Goal: Transaction & Acquisition: Purchase product/service

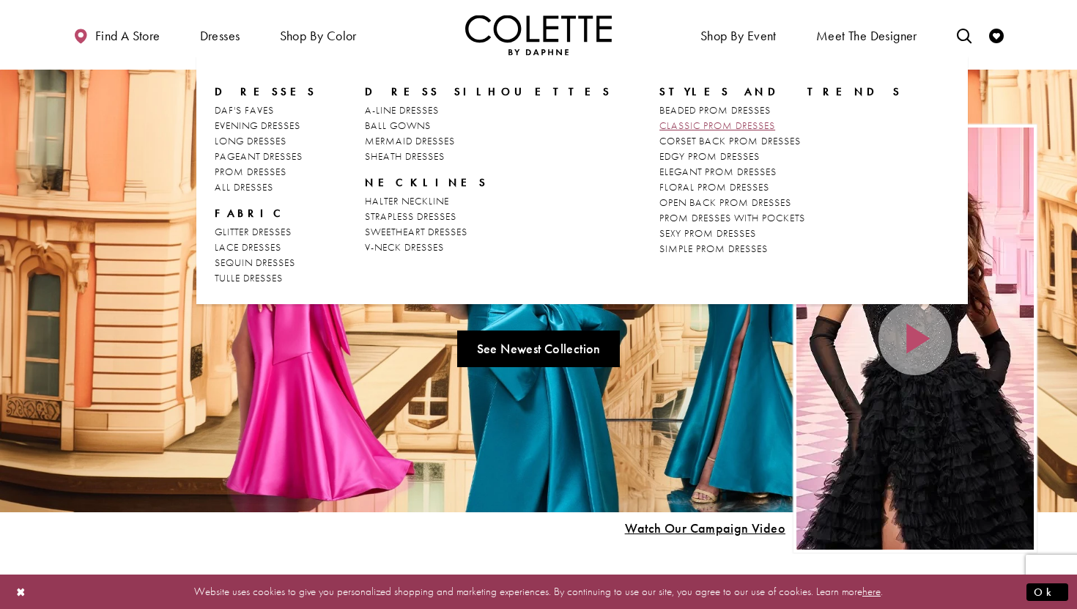
click at [660, 121] on span "CLASSIC PROM DRESSES" at bounding box center [718, 125] width 116 height 13
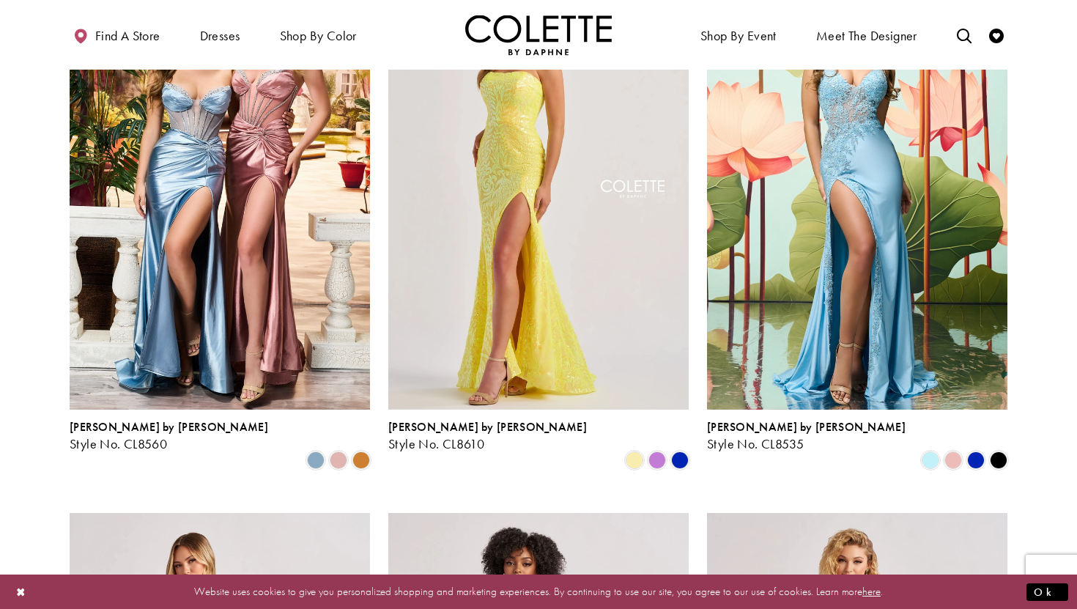
scroll to position [956, 0]
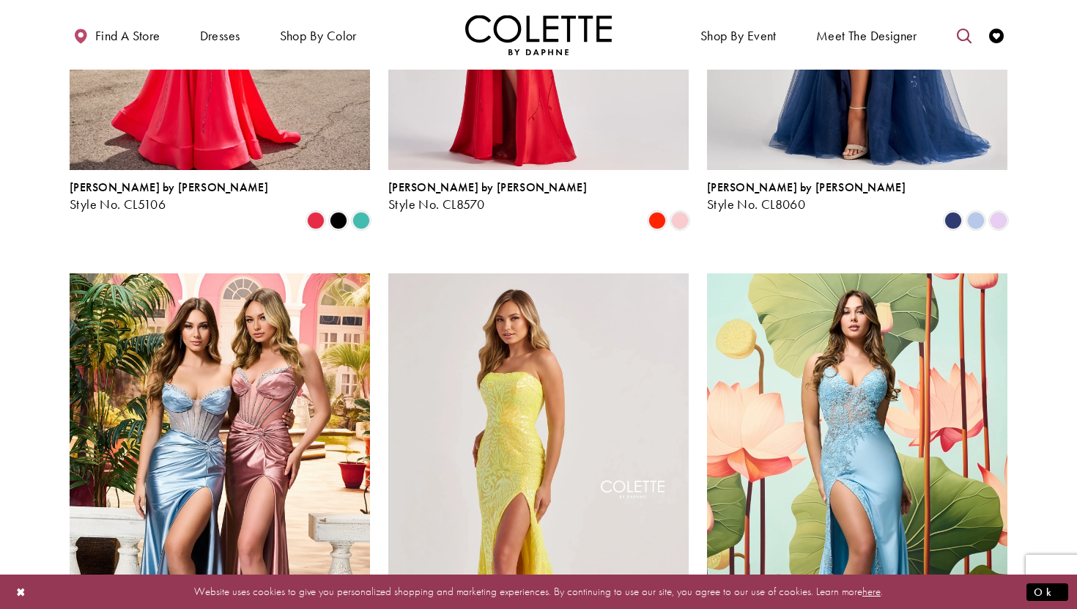
click at [958, 37] on icon "Toggle search" at bounding box center [964, 36] width 15 height 15
click at [865, 41] on input "Search" at bounding box center [889, 36] width 177 height 22
type input "*********"
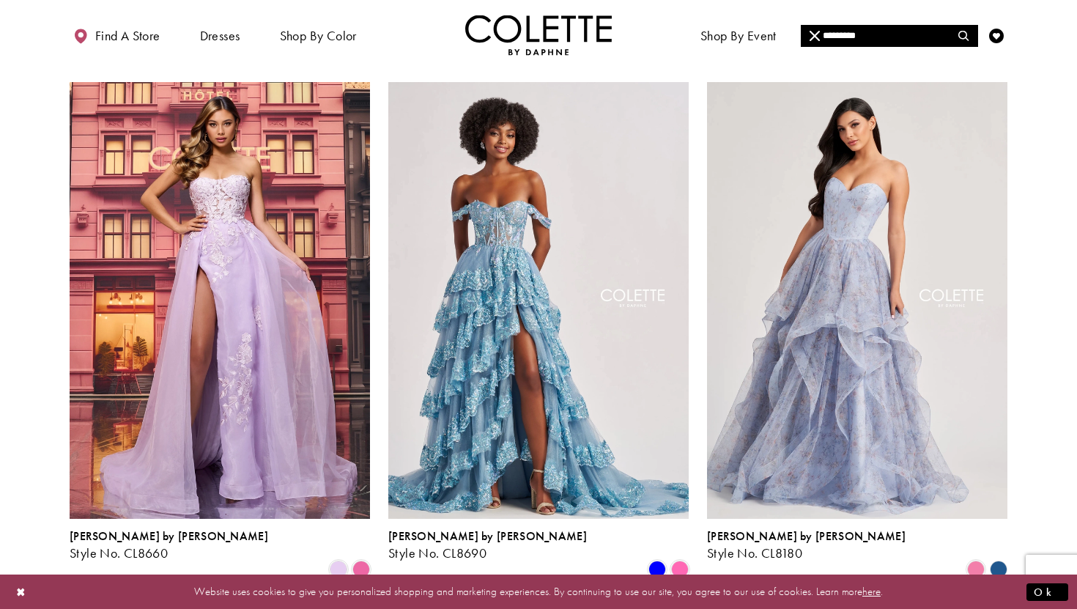
scroll to position [1727, 0]
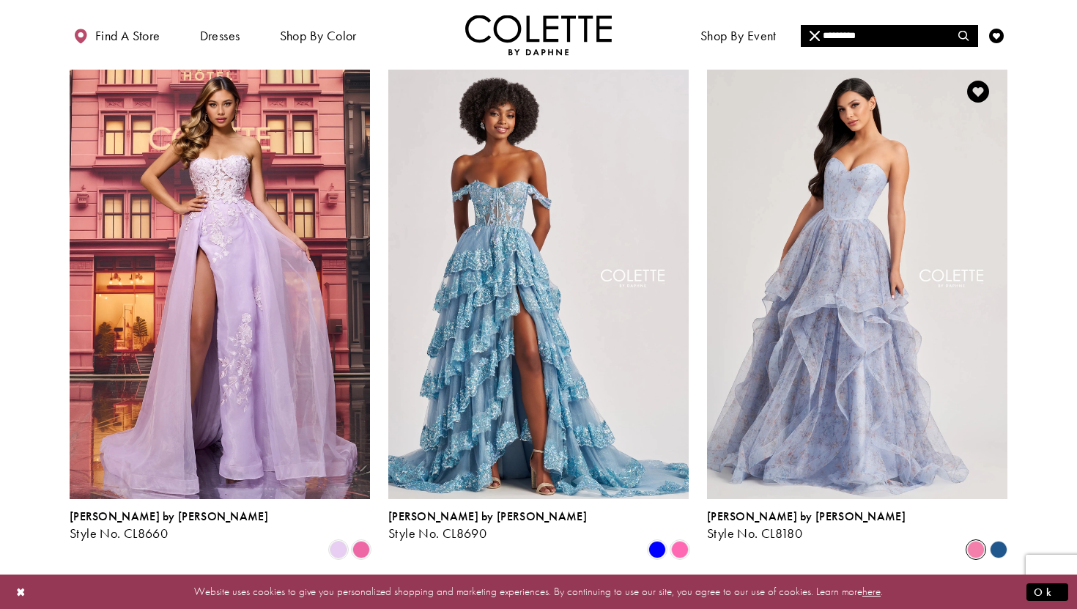
click at [975, 541] on span "Product List" at bounding box center [976, 550] width 18 height 18
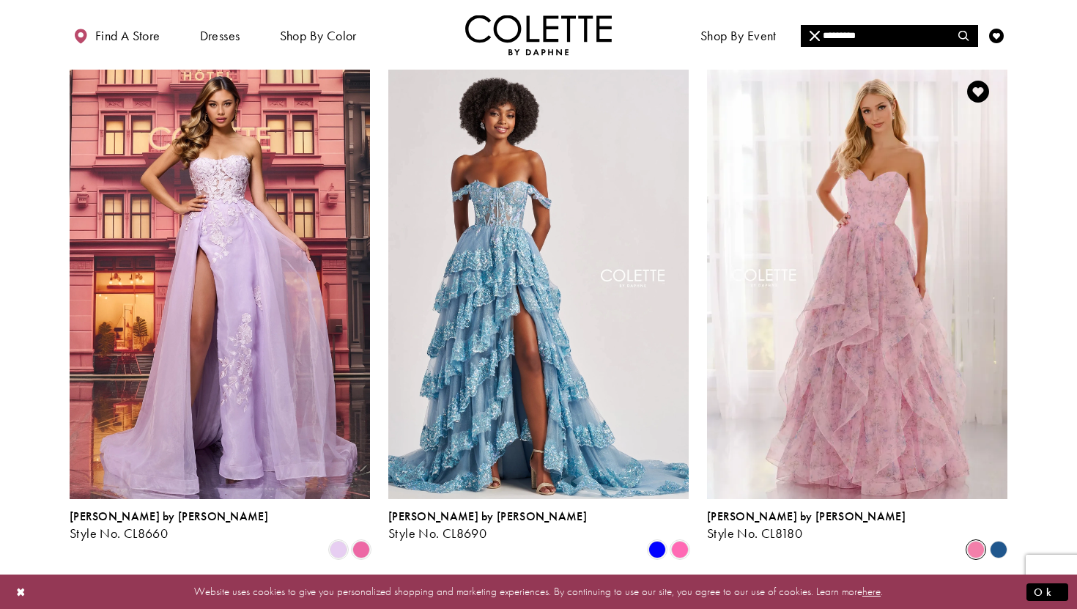
click at [997, 539] on polygon "Product List" at bounding box center [998, 550] width 23 height 23
click at [1005, 539] on polygon "Product List" at bounding box center [998, 550] width 23 height 23
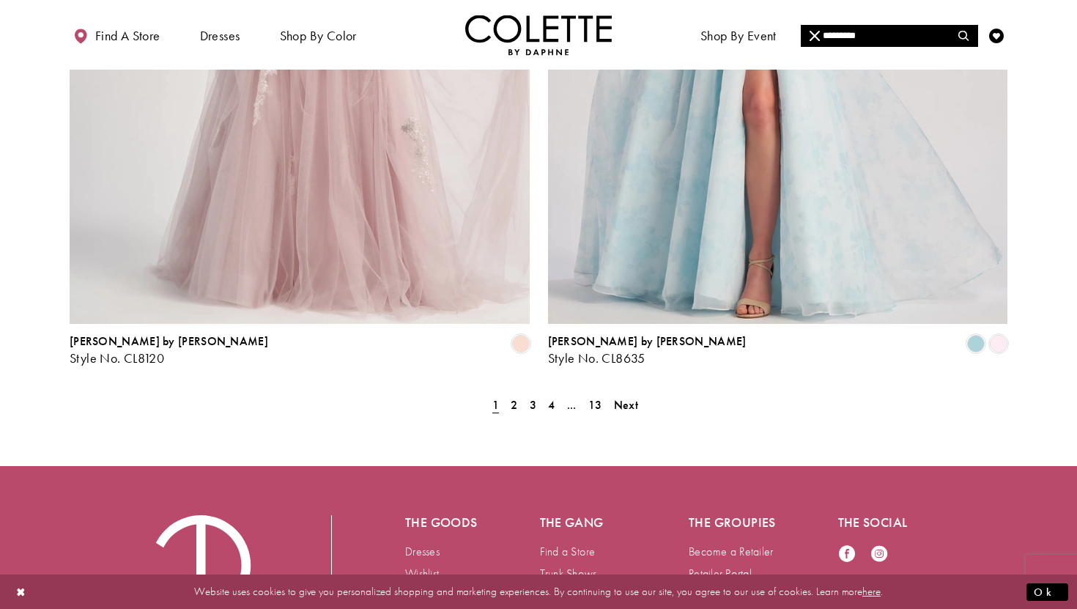
scroll to position [2545, 0]
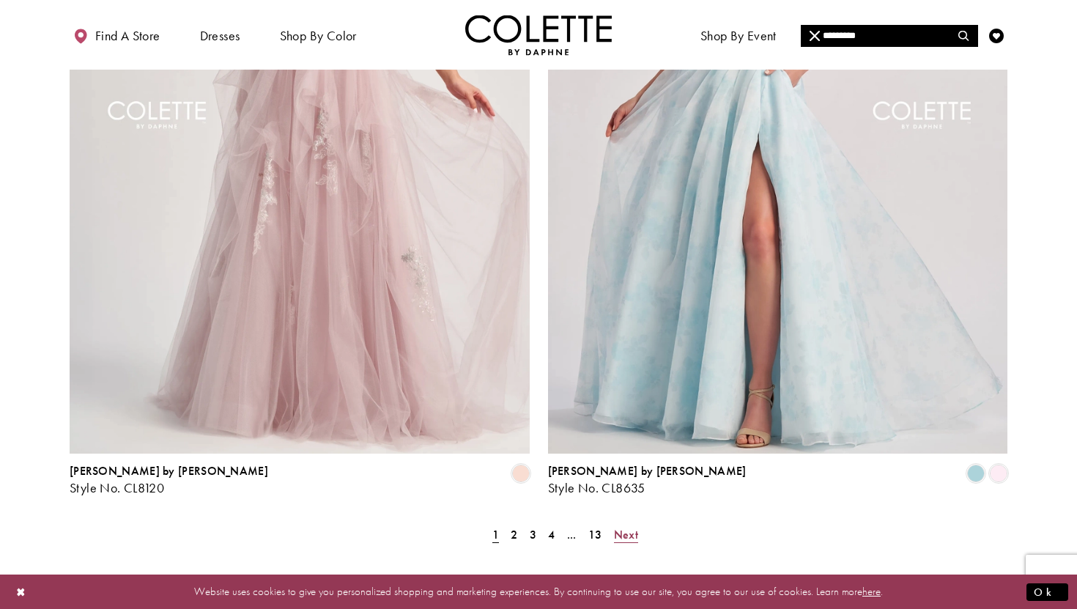
click at [624, 527] on span "Next" at bounding box center [626, 534] width 24 height 15
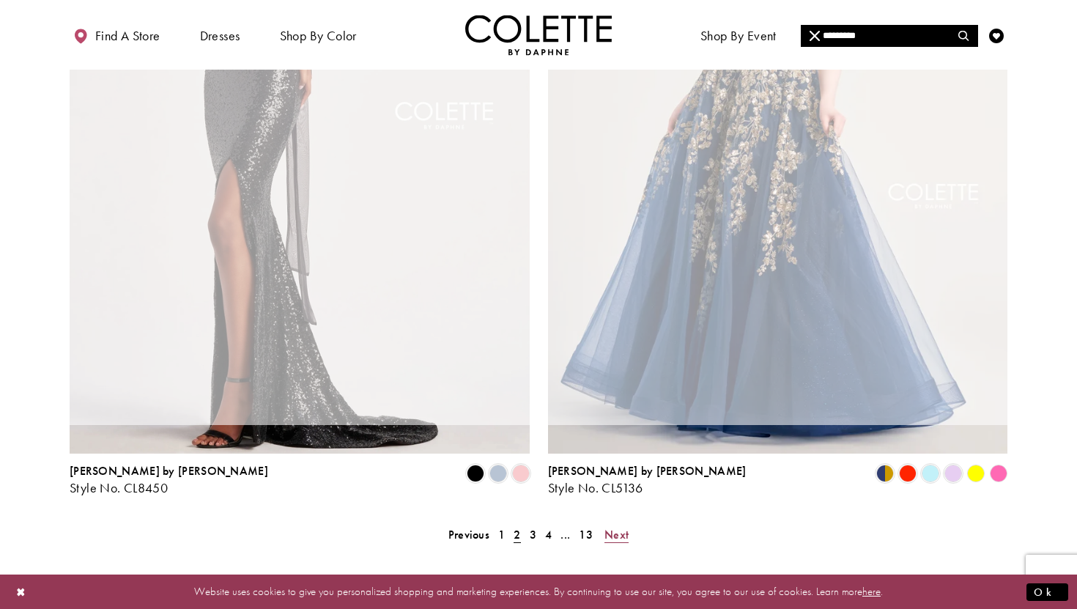
scroll to position [99, 0]
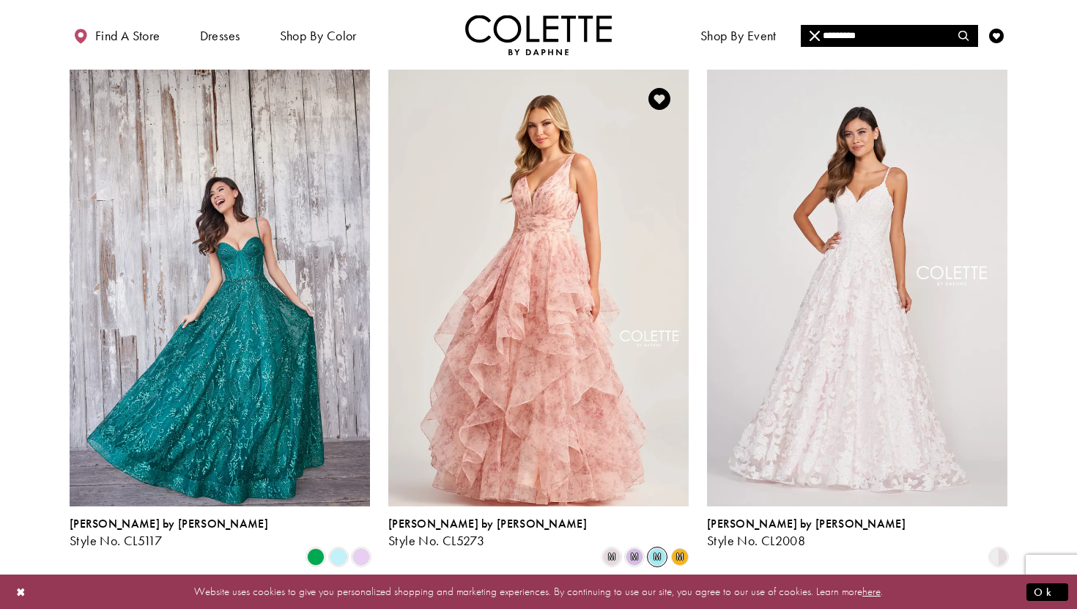
click at [652, 548] on span "m" at bounding box center [658, 557] width 18 height 18
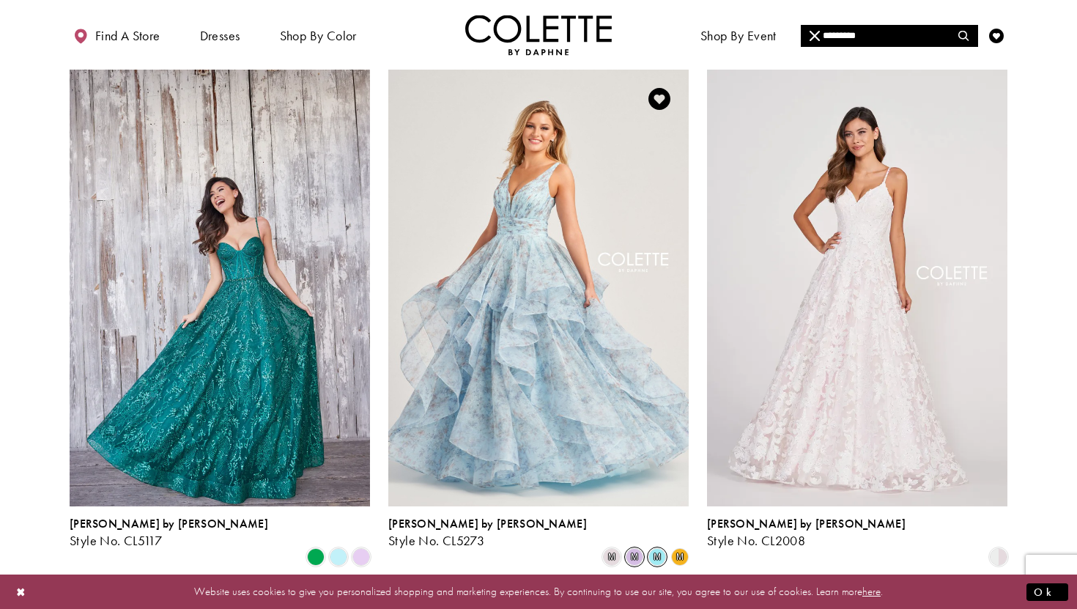
click at [636, 548] on span "m" at bounding box center [635, 557] width 18 height 18
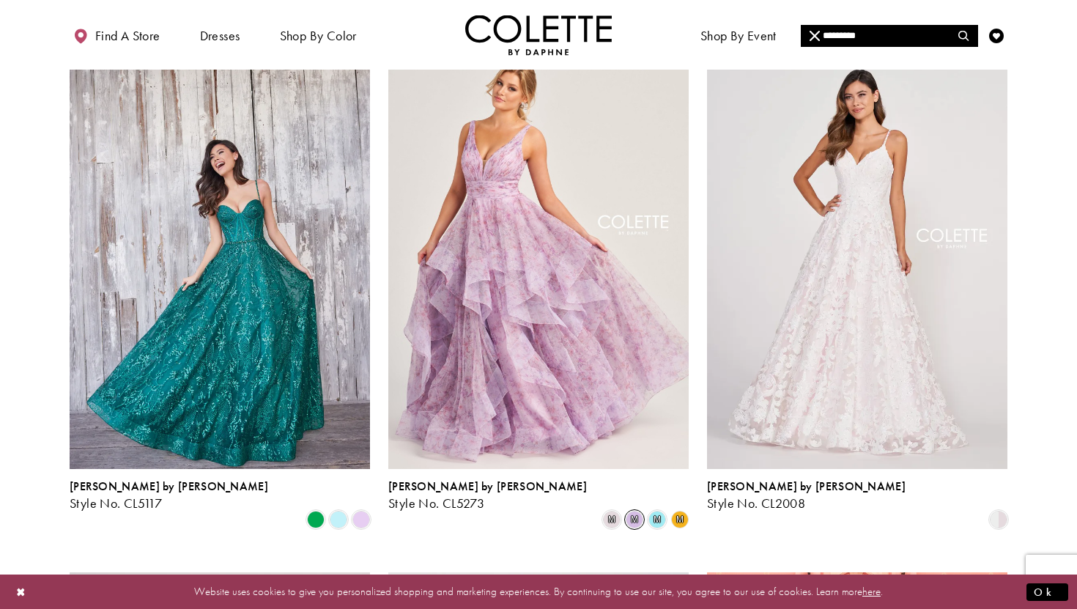
scroll to position [42, 0]
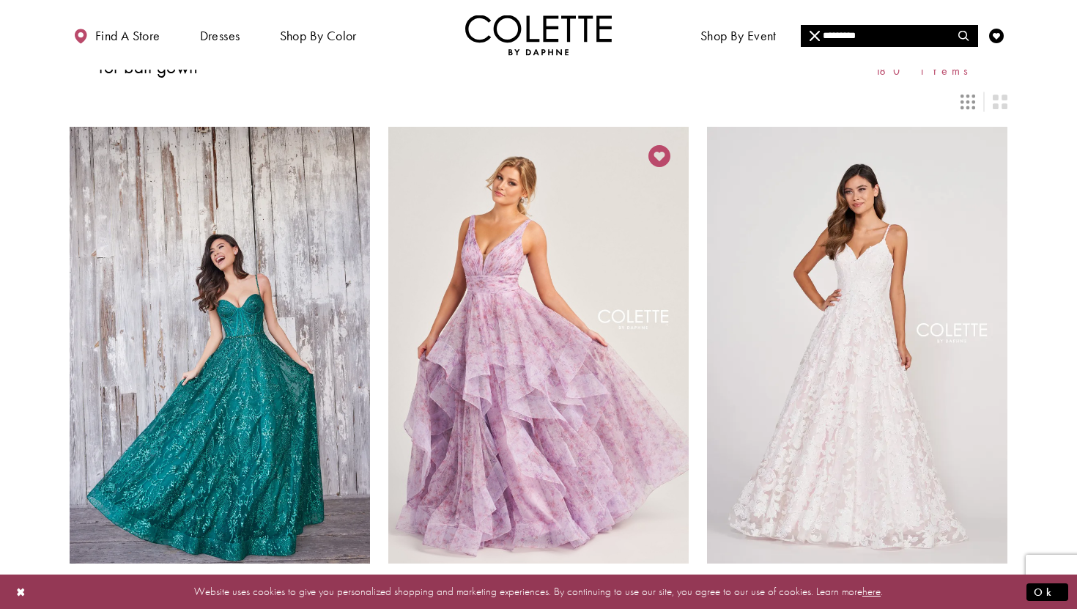
click at [660, 153] on icon "Add to Wishlist" at bounding box center [660, 156] width 22 height 22
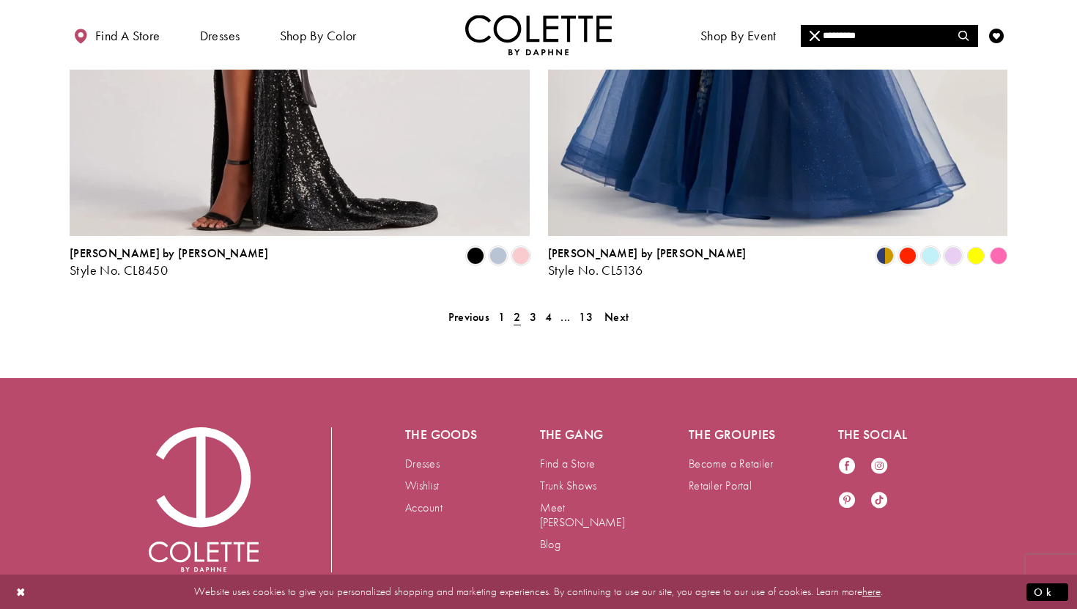
scroll to position [2766, 0]
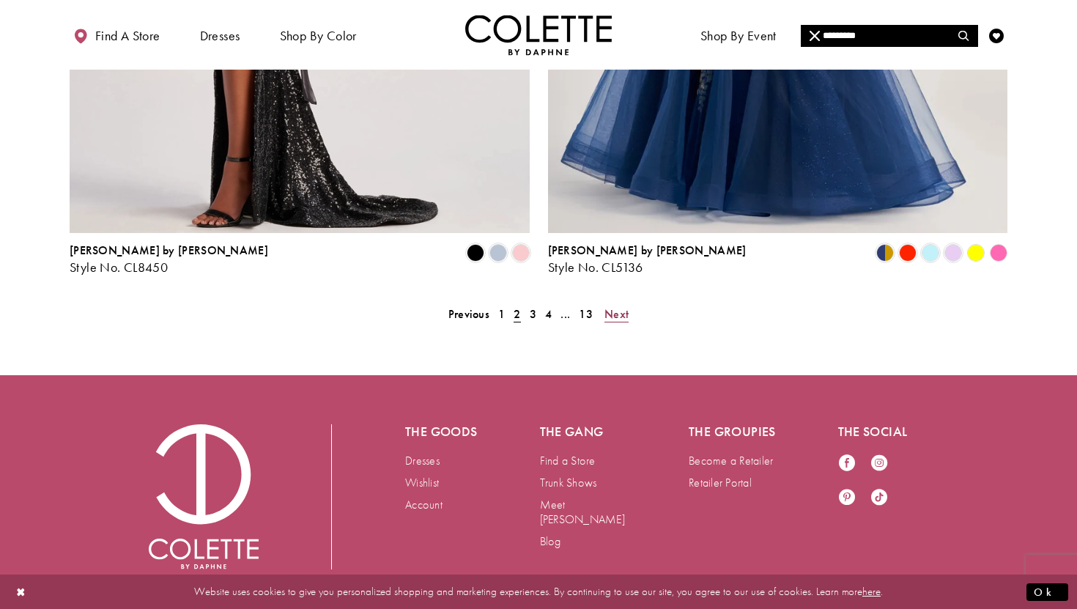
click at [615, 306] on span "Next" at bounding box center [617, 313] width 24 height 15
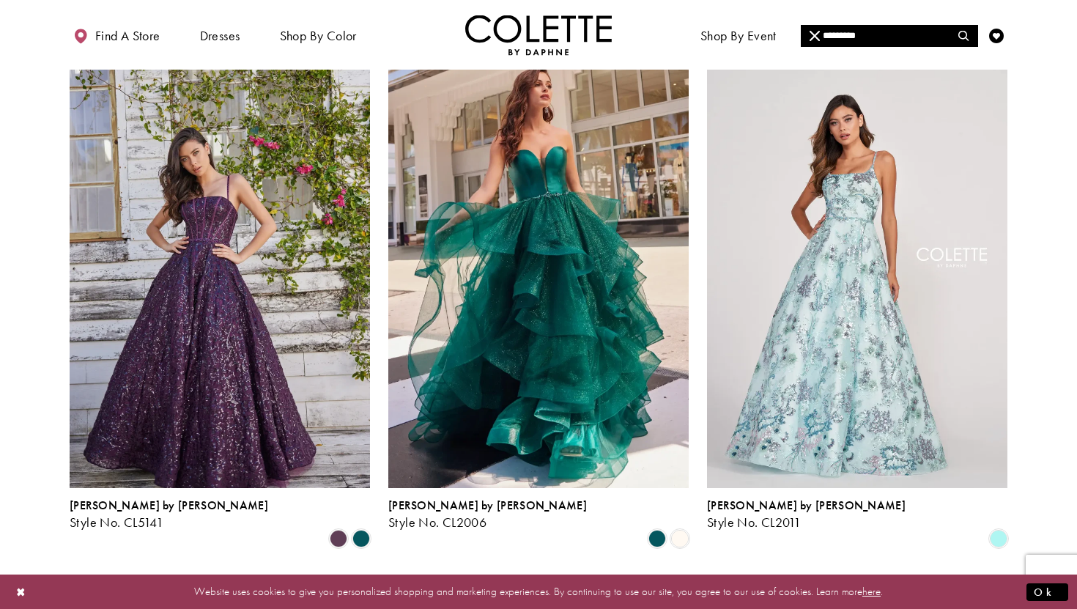
scroll to position [135, 0]
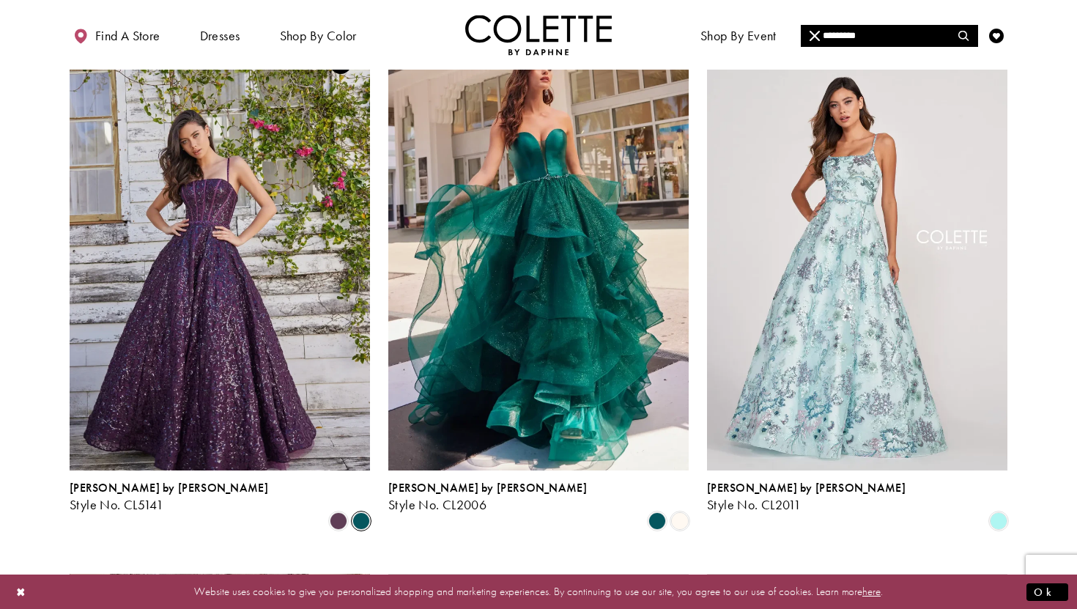
click at [362, 512] on span "Product List" at bounding box center [361, 521] width 18 height 18
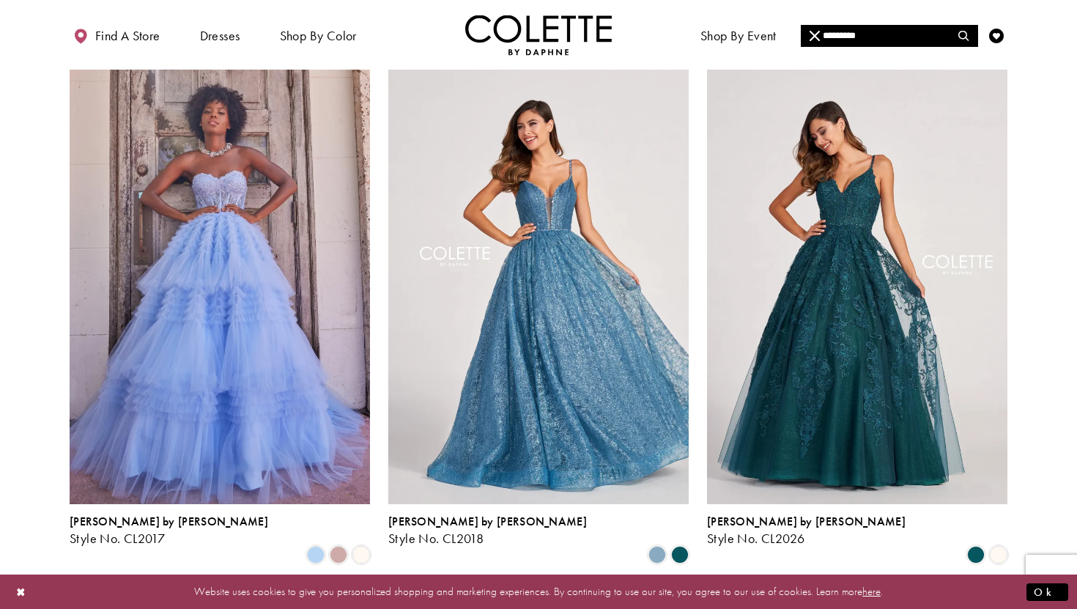
scroll to position [638, 0]
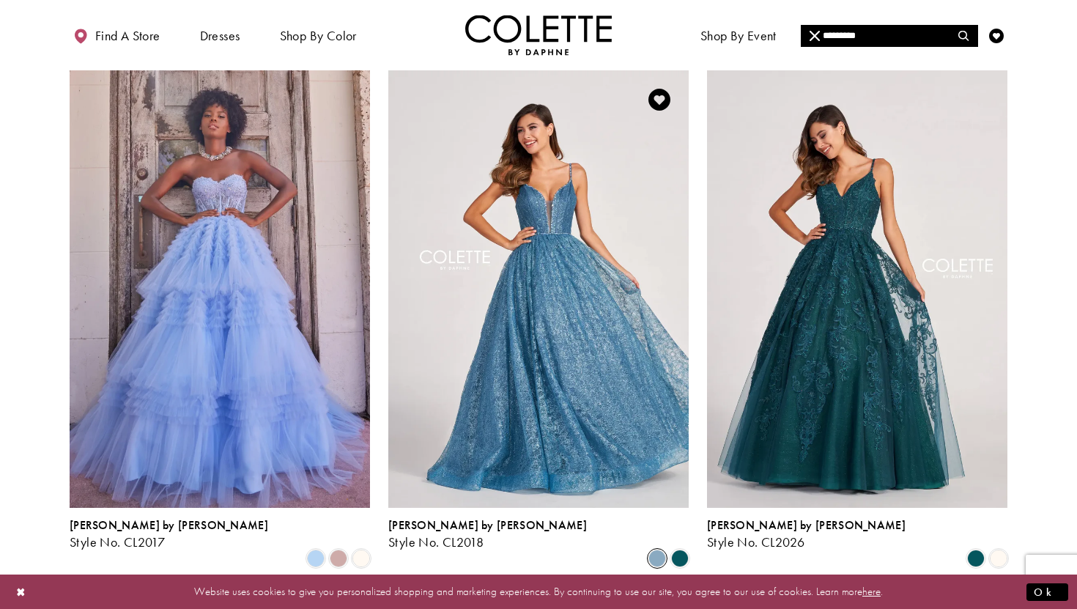
click at [657, 550] on span "Product List" at bounding box center [658, 559] width 18 height 18
click at [684, 550] on span "Product List" at bounding box center [680, 559] width 18 height 18
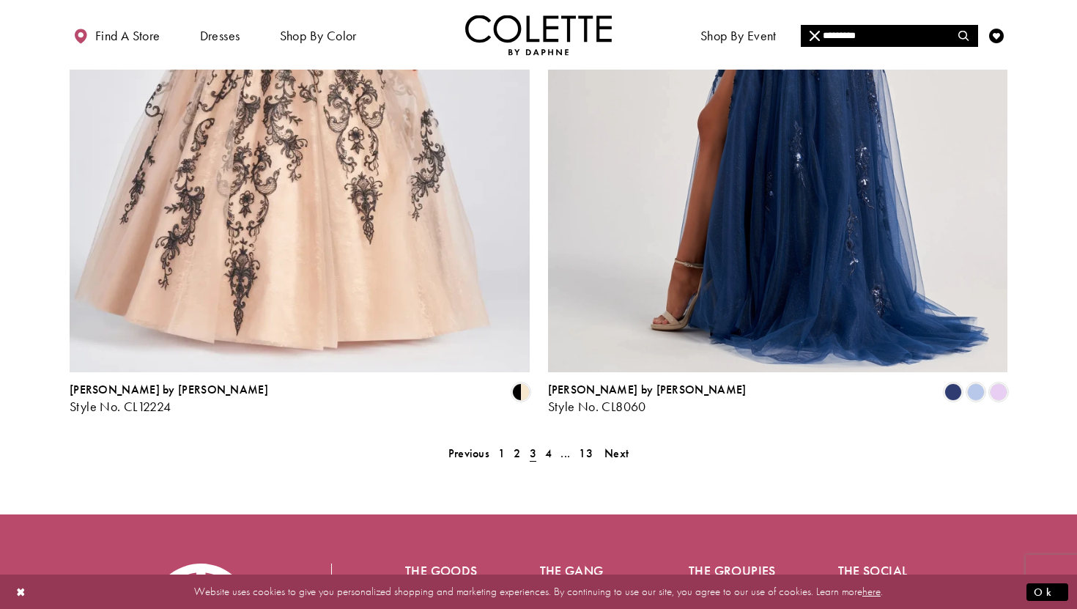
scroll to position [2637, 0]
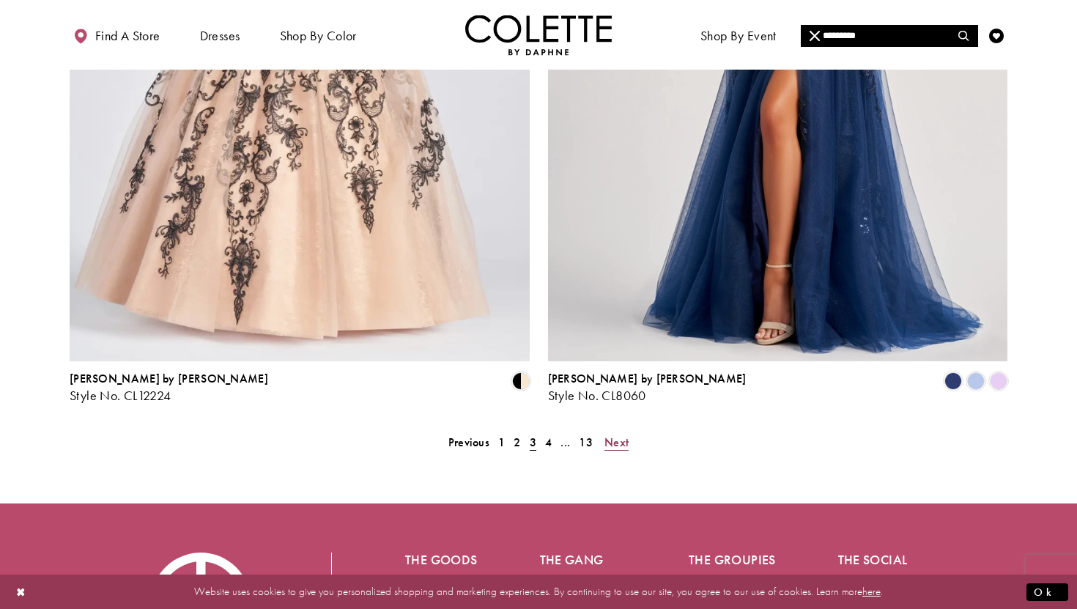
click at [614, 435] on span "Next" at bounding box center [617, 442] width 24 height 15
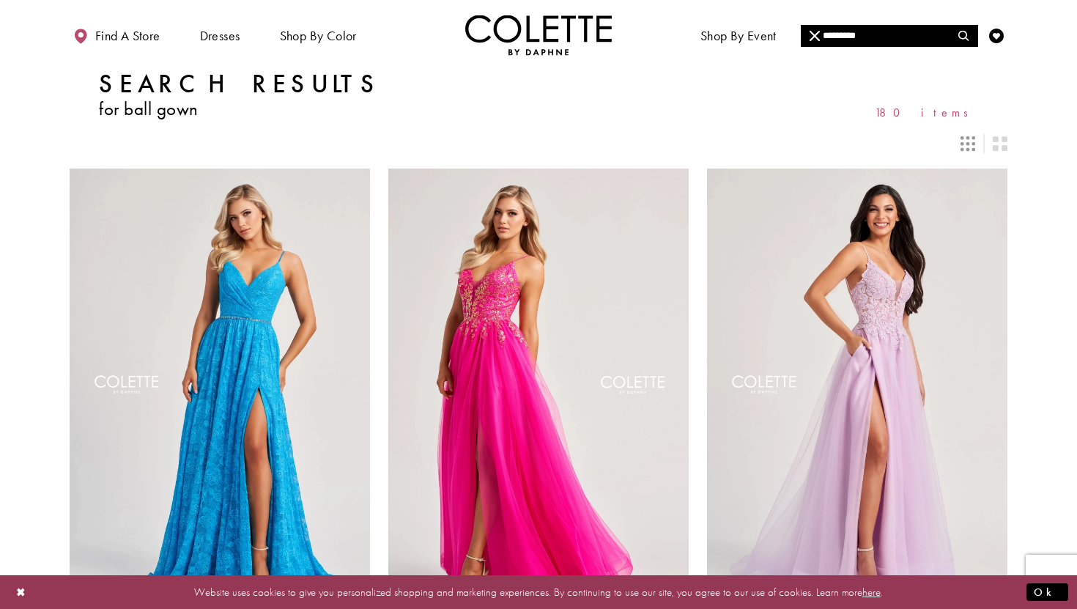
click at [966, 147] on icon "Switch layout to 3 columns" at bounding box center [968, 143] width 15 height 15
click at [970, 144] on icon "Switch layout to 3 columns" at bounding box center [968, 143] width 15 height 15
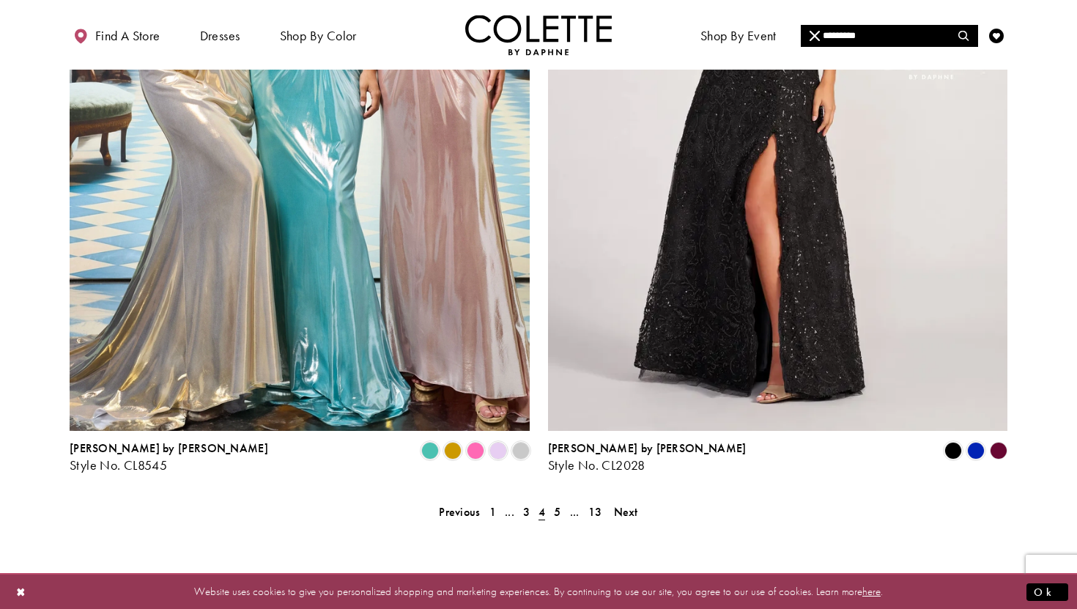
scroll to position [2766, 0]
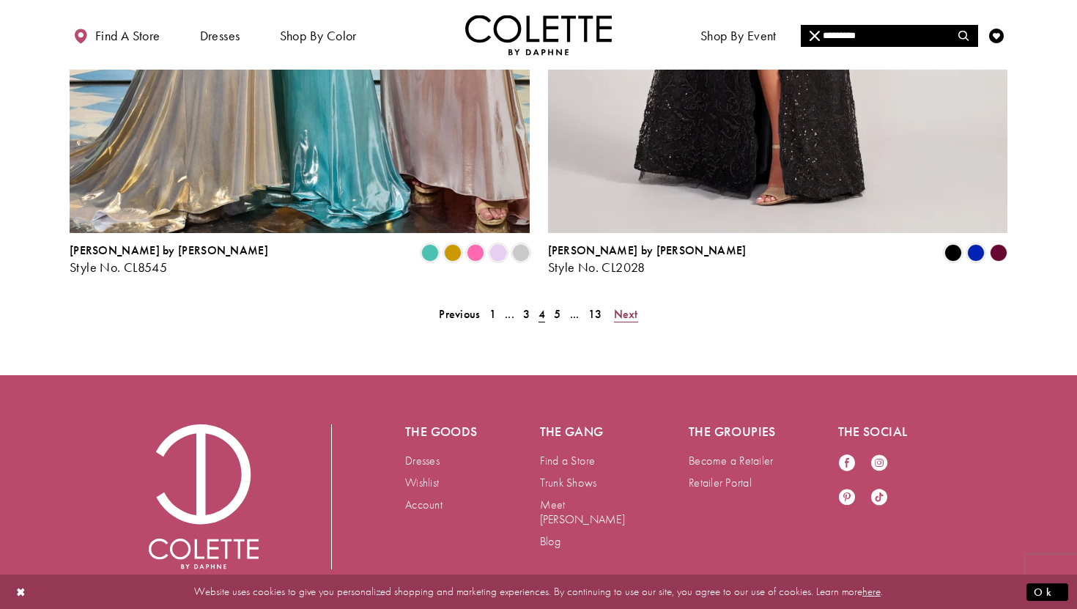
click at [626, 306] on span "Next" at bounding box center [626, 313] width 24 height 15
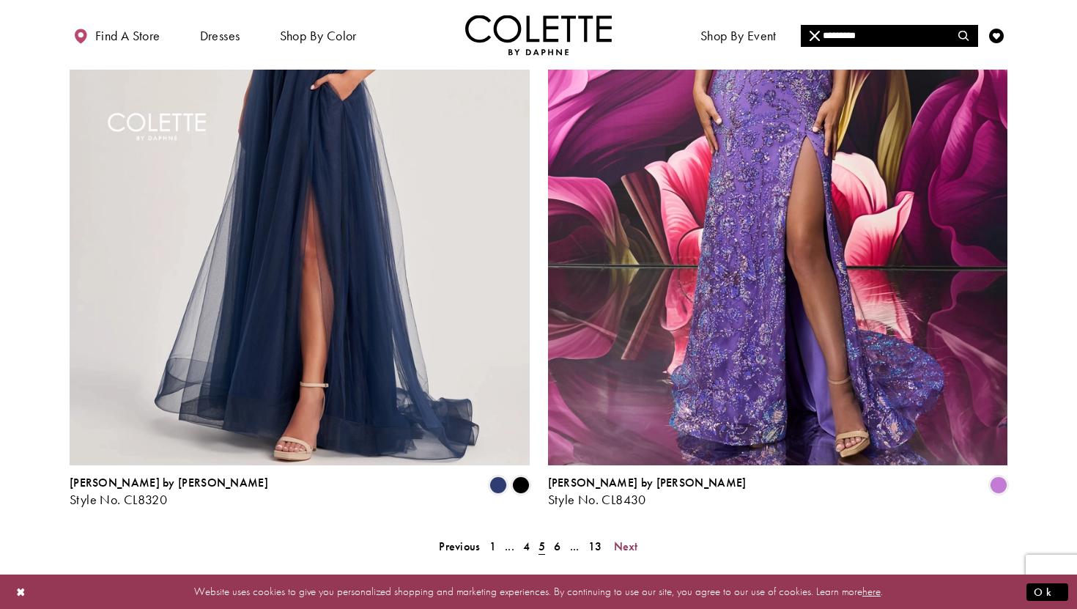
scroll to position [2766, 0]
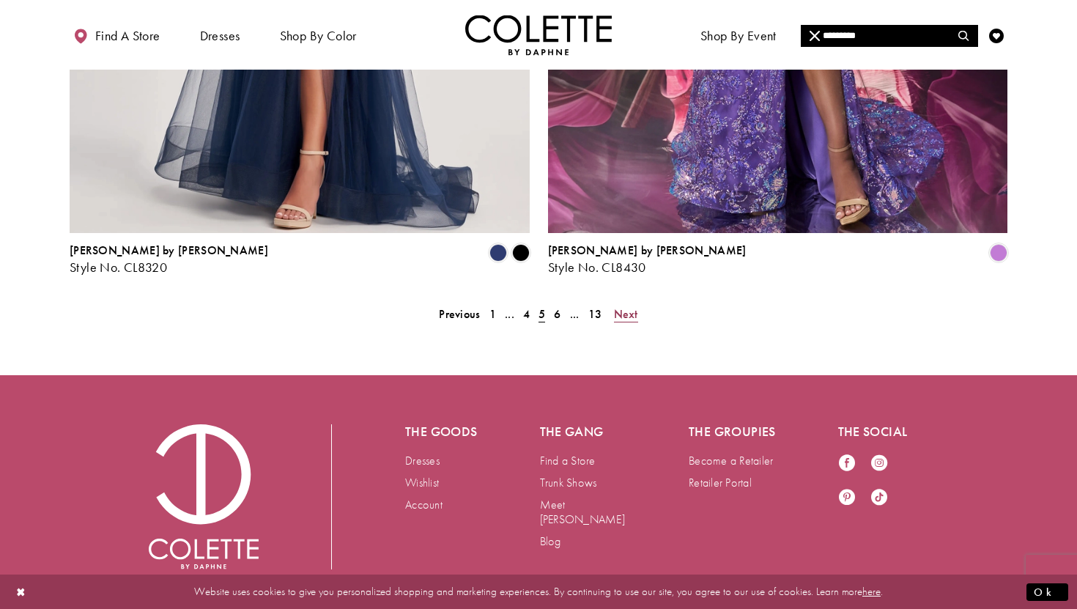
click at [626, 306] on span "Next" at bounding box center [626, 313] width 24 height 15
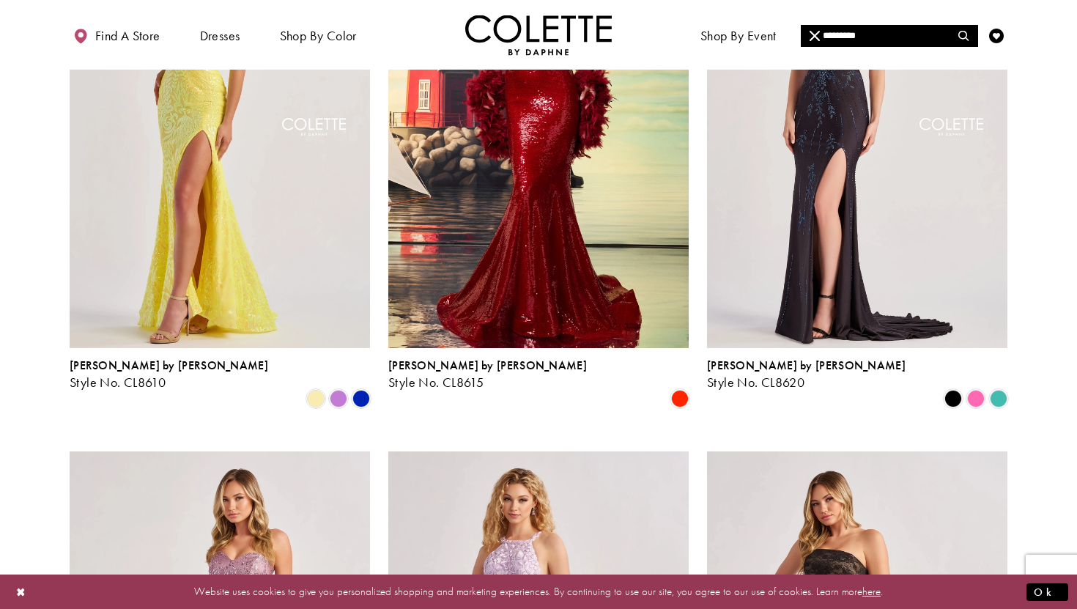
scroll to position [796, 0]
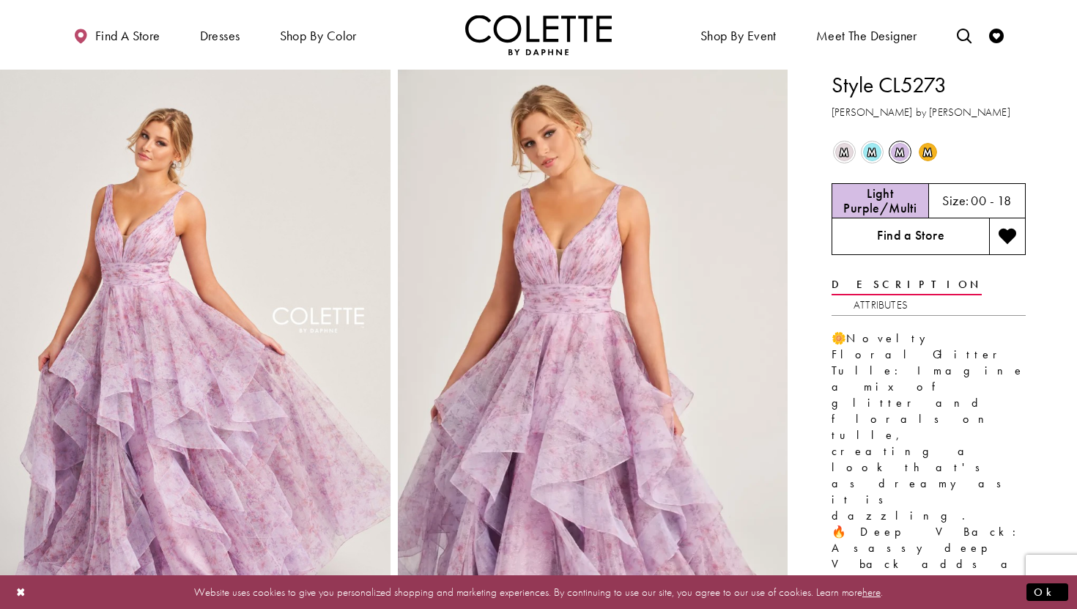
click at [887, 234] on link "Find a Store" at bounding box center [911, 236] width 158 height 37
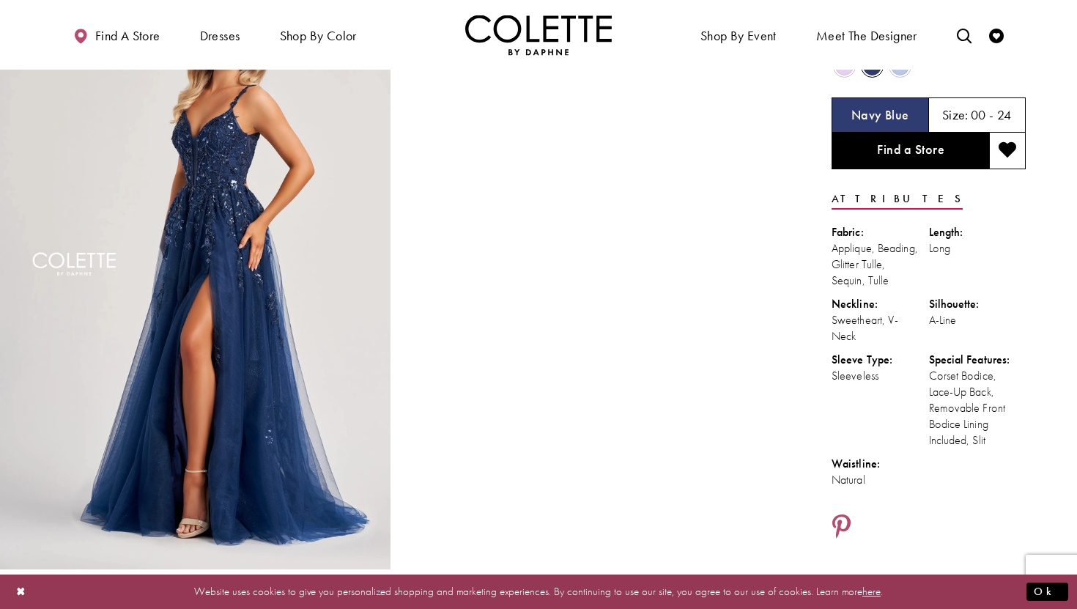
scroll to position [87, 0]
